Goal: Check status: Check status

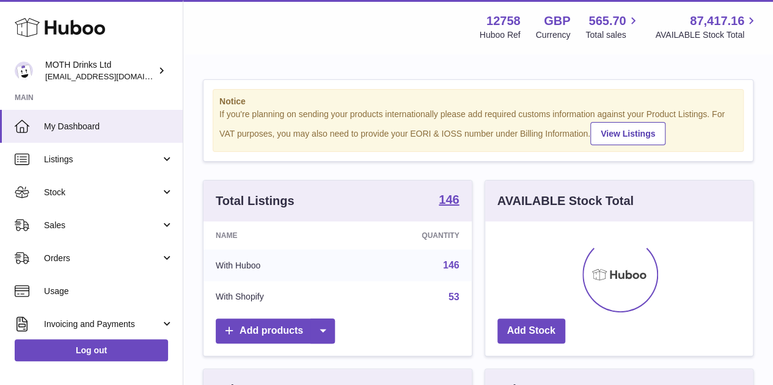
scroll to position [191, 268]
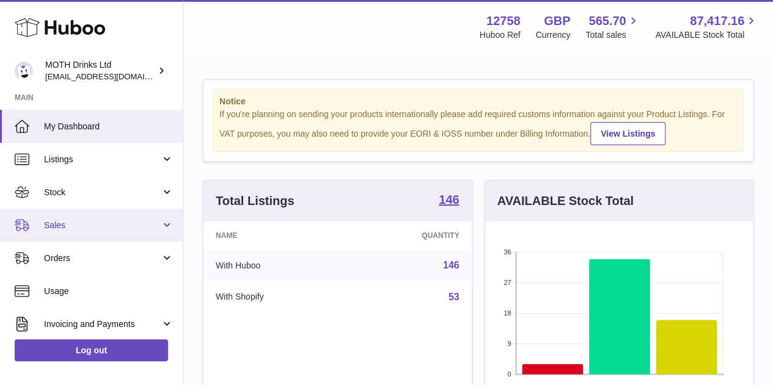
click at [67, 225] on span "Sales" at bounding box center [102, 226] width 117 height 12
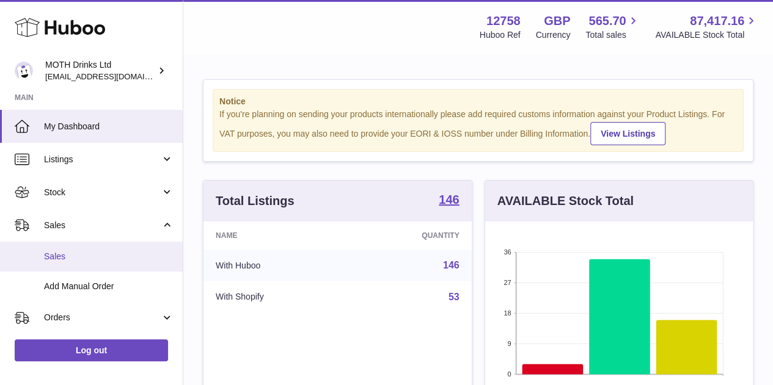
click at [75, 263] on link "Sales" at bounding box center [91, 257] width 183 height 30
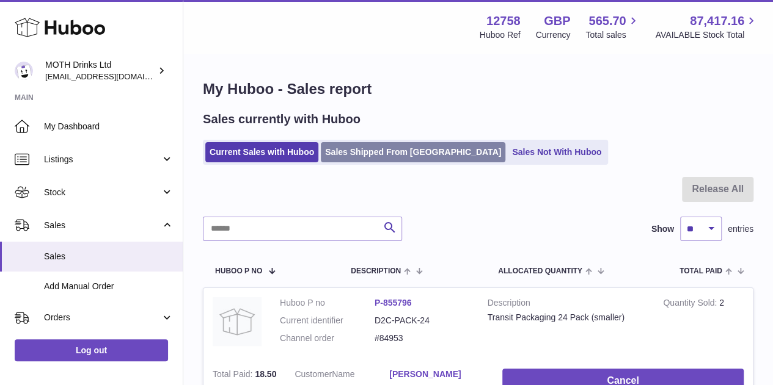
click at [397, 156] on link "Sales Shipped From [GEOGRAPHIC_DATA]" at bounding box center [413, 152] width 184 height 20
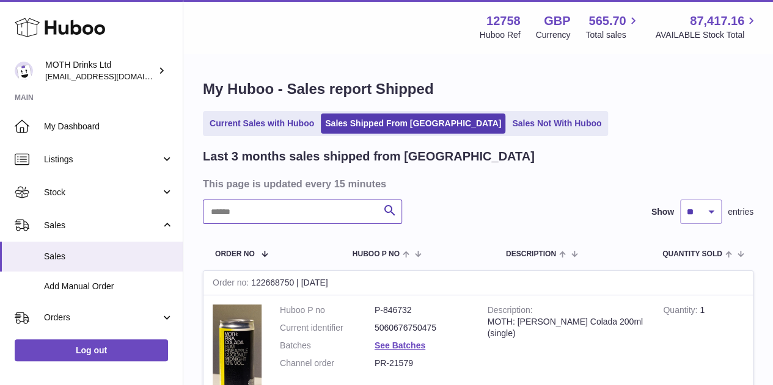
click at [287, 217] on input "text" at bounding box center [302, 212] width 199 height 24
paste input "**********"
type input "**********"
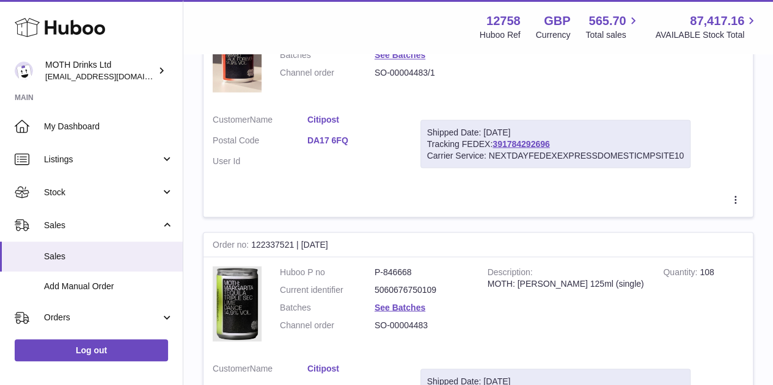
scroll to position [1240, 0]
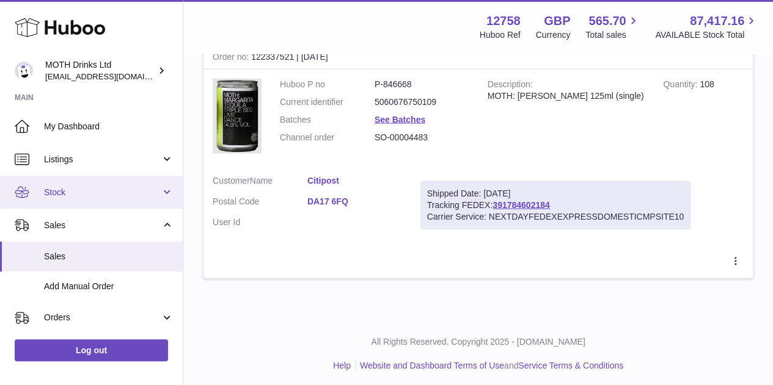
click at [72, 184] on link "Stock" at bounding box center [91, 192] width 183 height 33
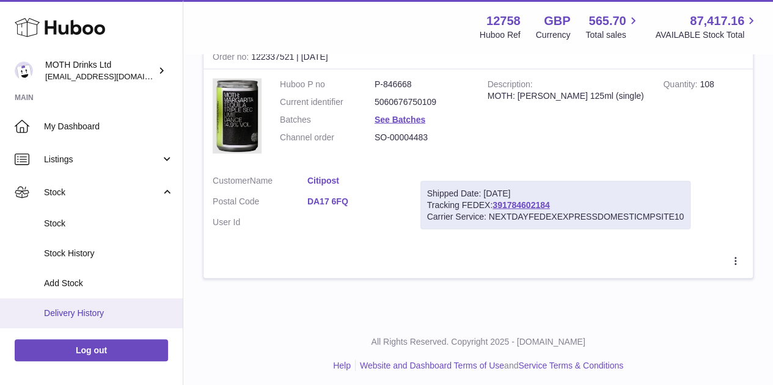
click at [44, 312] on span "Delivery History" at bounding box center [109, 314] width 130 height 12
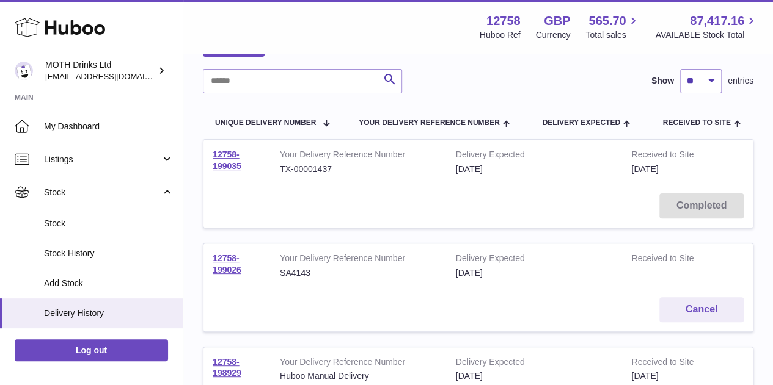
scroll to position [79, 0]
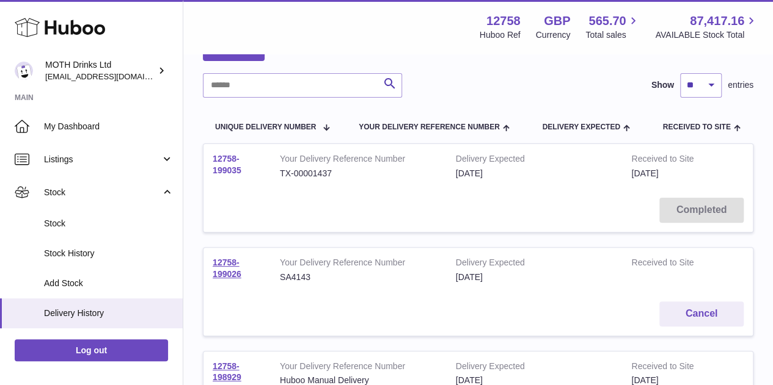
click at [223, 166] on link "12758-199035" at bounding box center [227, 164] width 29 height 21
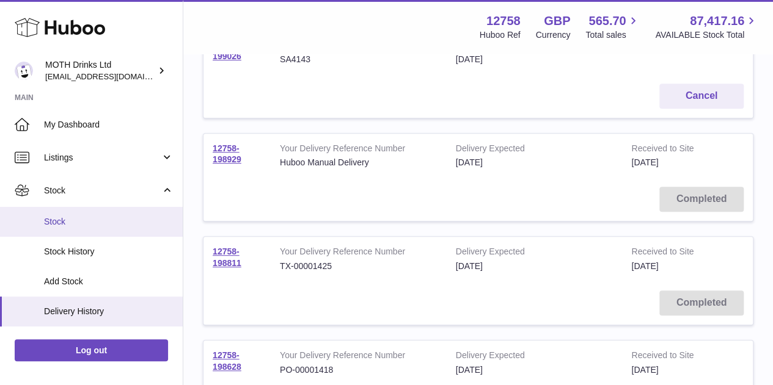
scroll to position [2, 0]
click at [102, 217] on span "Stock" at bounding box center [109, 222] width 130 height 12
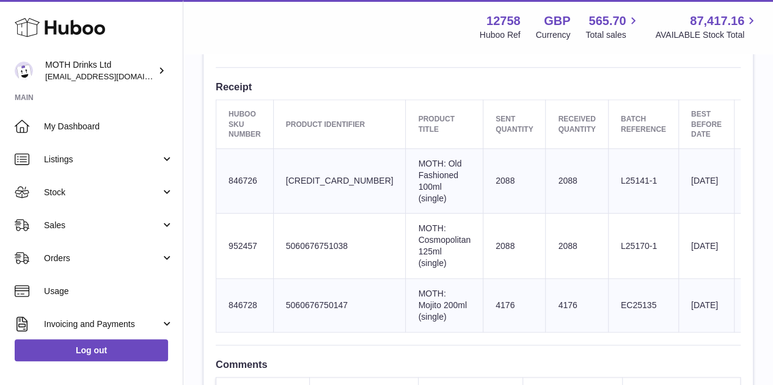
scroll to position [428, 0]
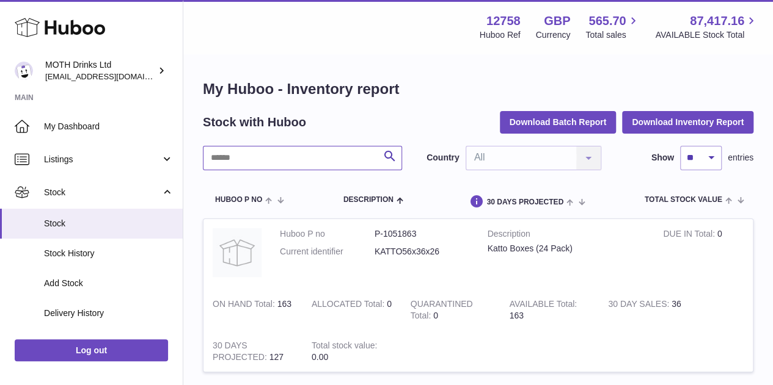
click at [313, 155] on input "text" at bounding box center [302, 158] width 199 height 24
type input "**********"
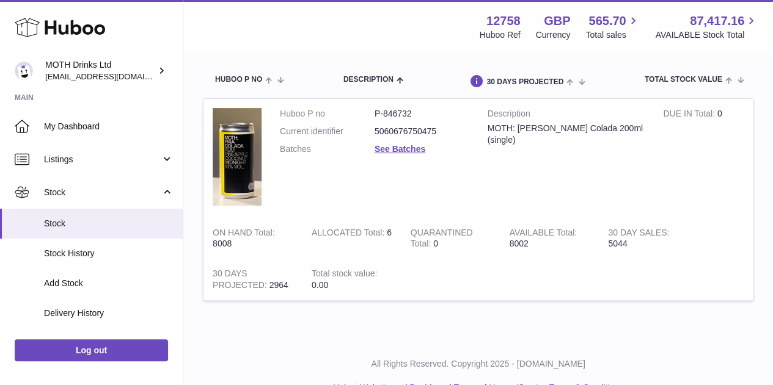
scroll to position [122, 0]
